Goal: Check status: Check status

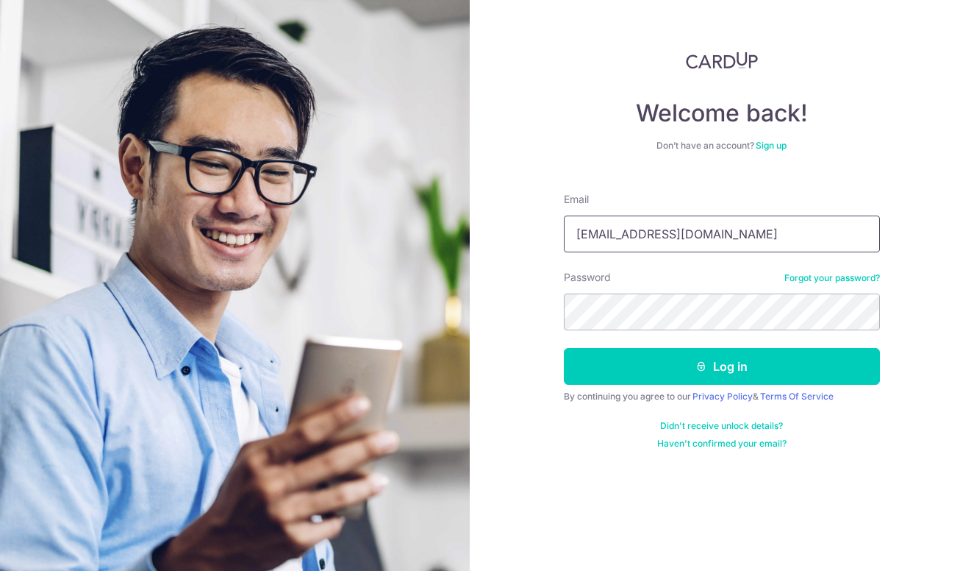
type input "[EMAIL_ADDRESS][DOMAIN_NAME]"
click at [721, 366] on button "Log in" at bounding box center [722, 366] width 316 height 37
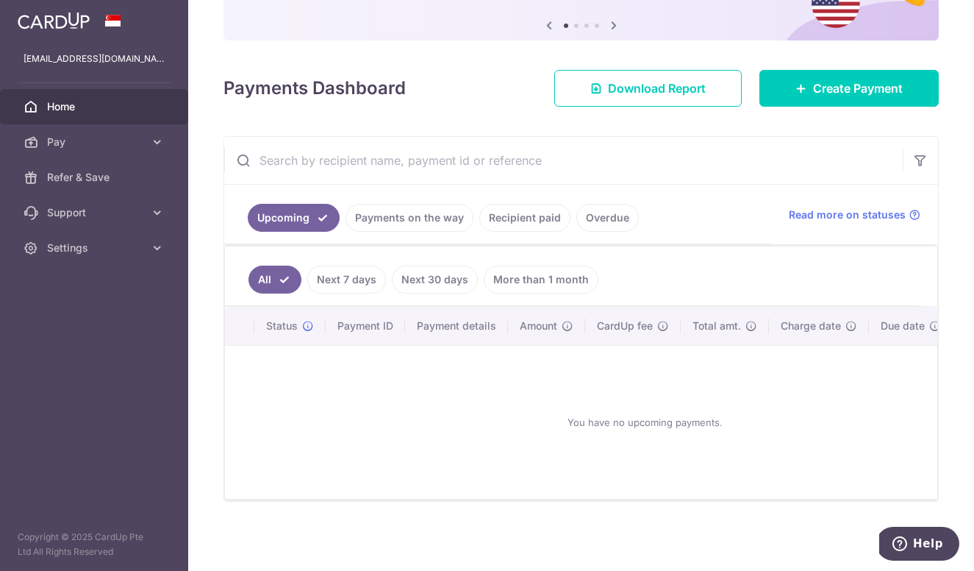
scroll to position [148, 0]
click at [525, 225] on link "Recipient paid" at bounding box center [524, 218] width 91 height 28
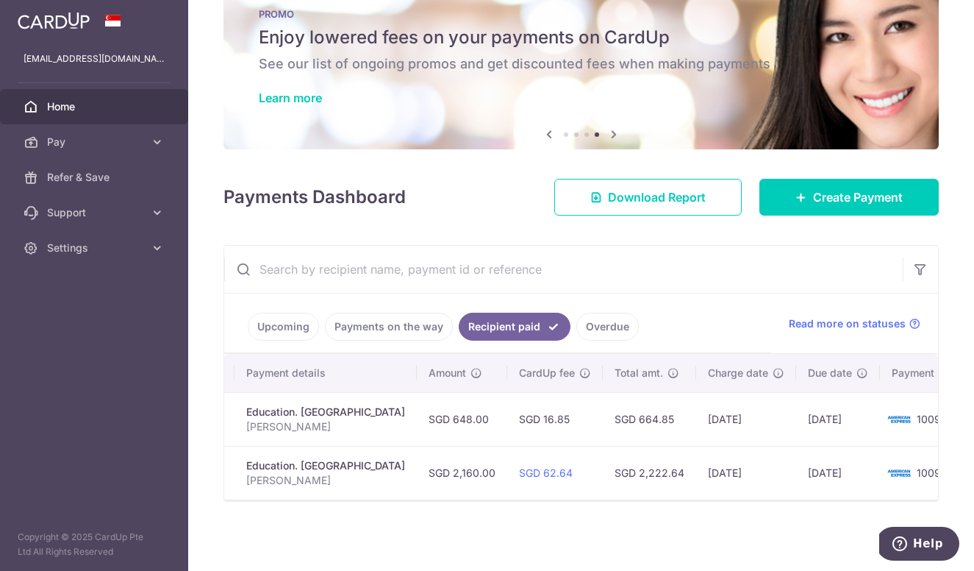
scroll to position [0, 251]
click at [882, 426] on td "1009" at bounding box center [938, 419] width 112 height 54
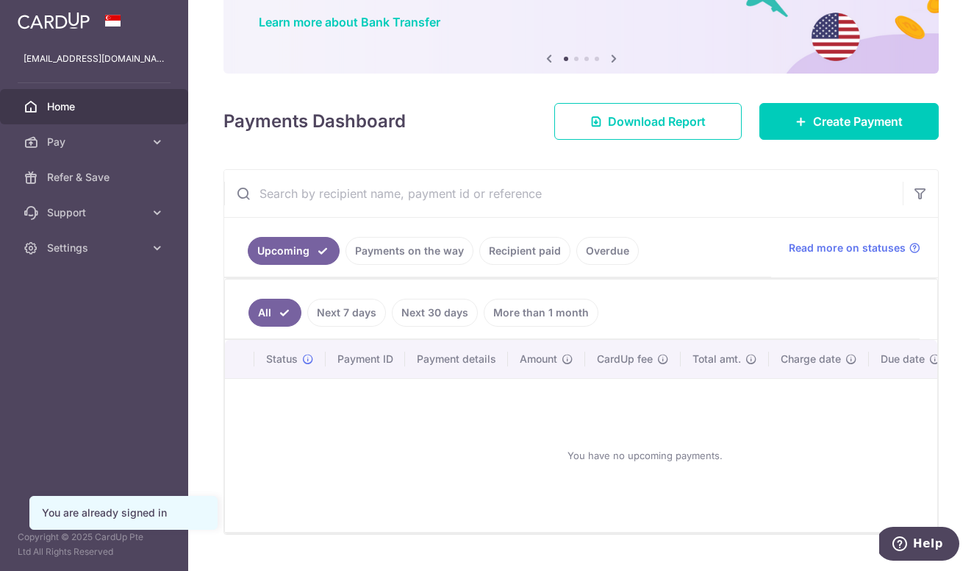
scroll to position [112, 0]
